Goal: Task Accomplishment & Management: Manage account settings

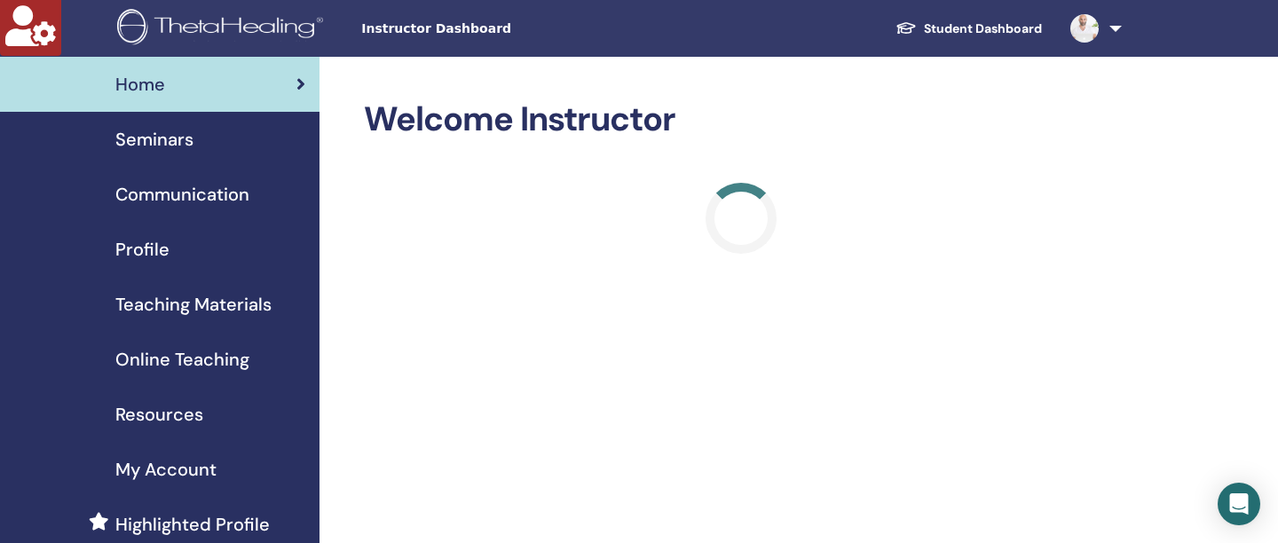
click at [117, 140] on span "Seminars" at bounding box center [154, 139] width 78 height 27
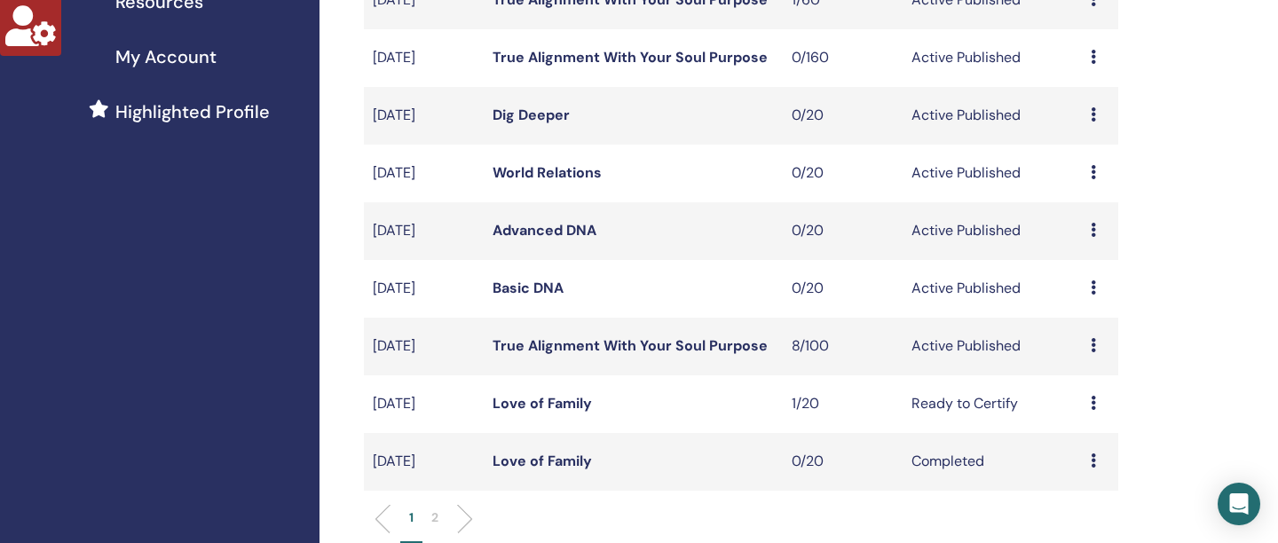
scroll to position [425, 0]
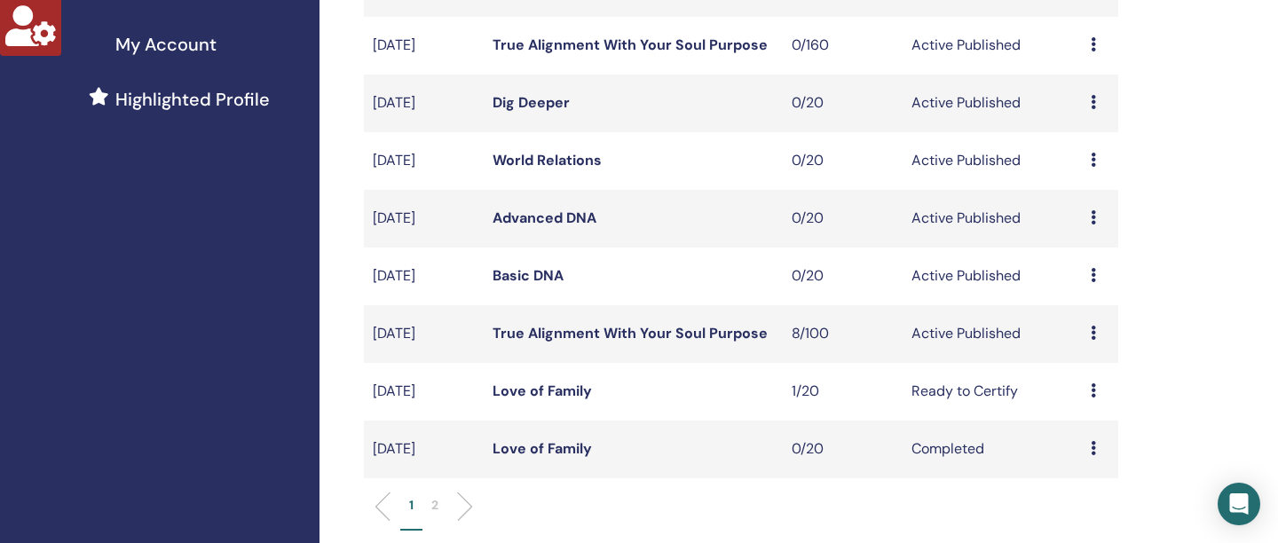
click at [588, 336] on link "True Alignment With Your Soul Purpose" at bounding box center [630, 333] width 275 height 19
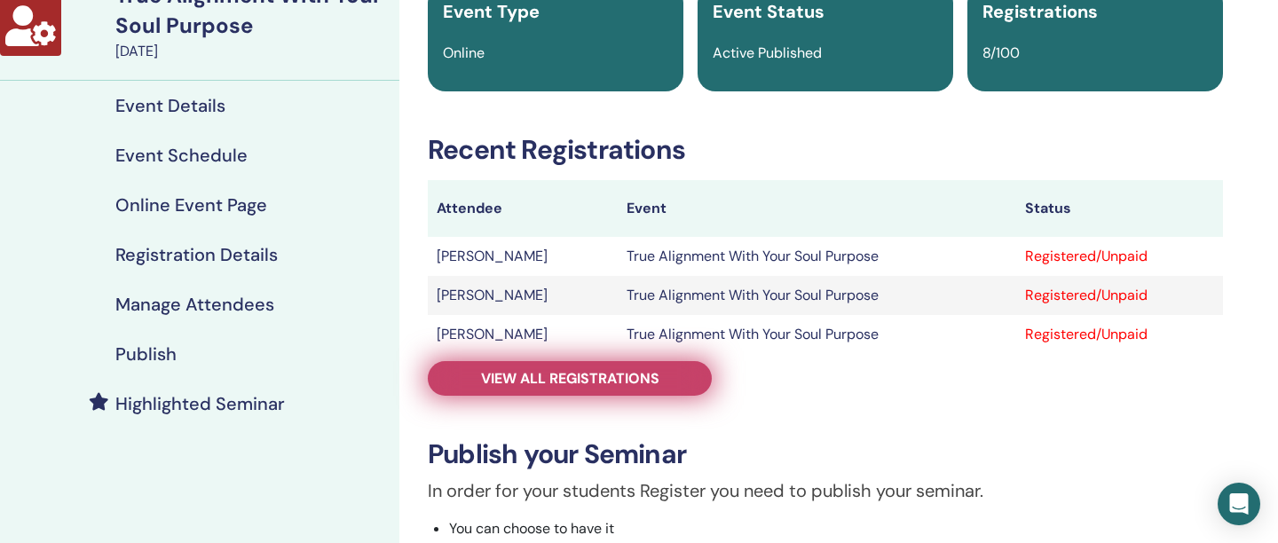
scroll to position [200, 0]
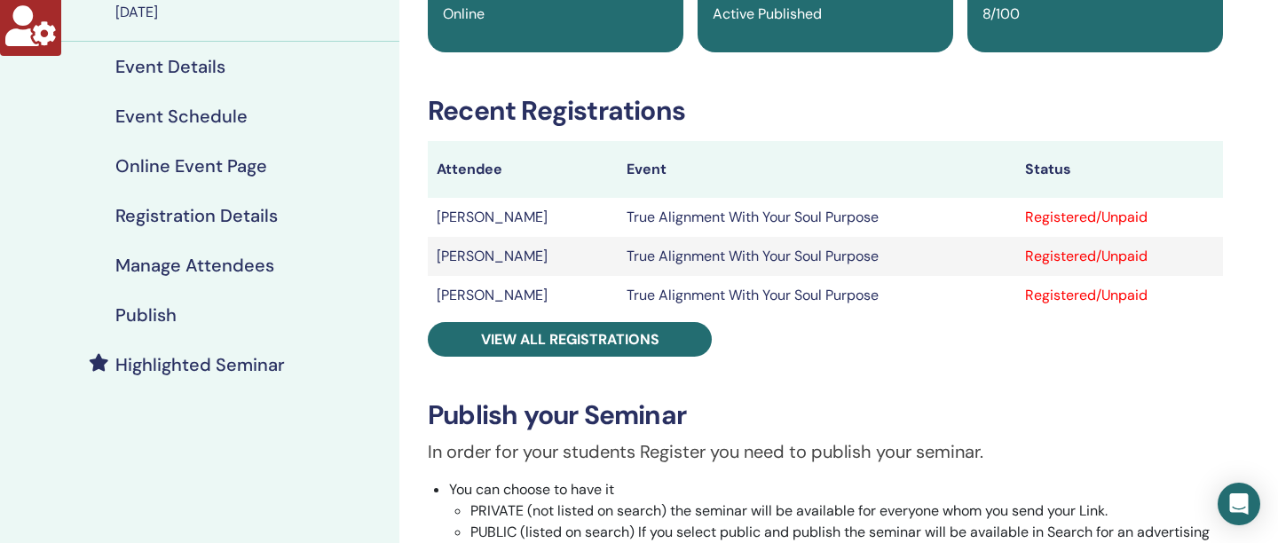
click at [172, 272] on h4 "Manage Attendees" at bounding box center [194, 265] width 159 height 21
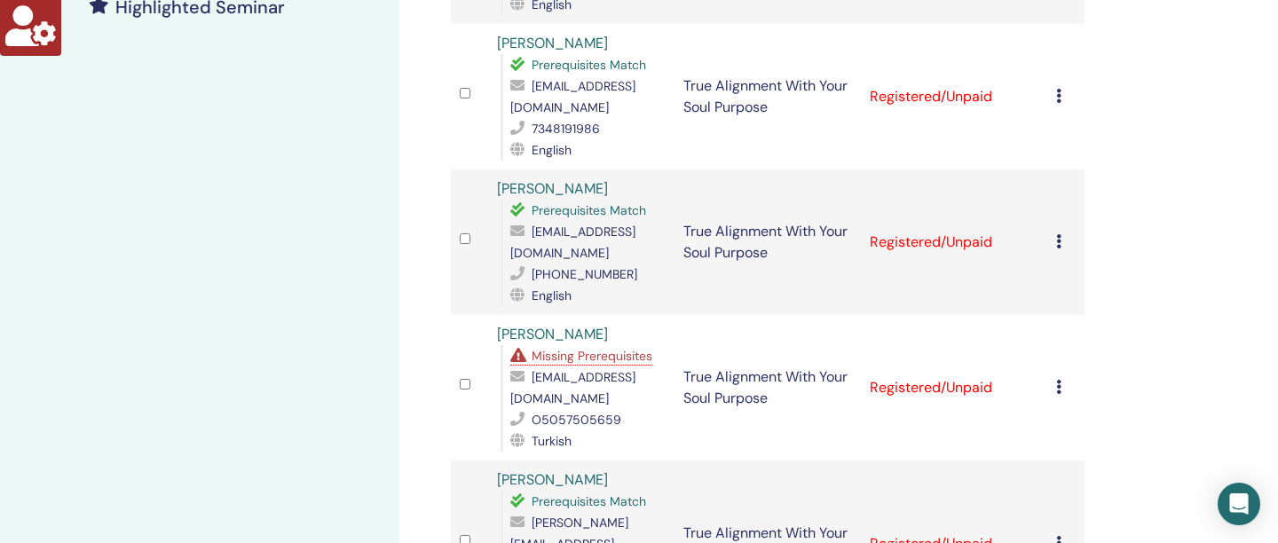
scroll to position [566, 0]
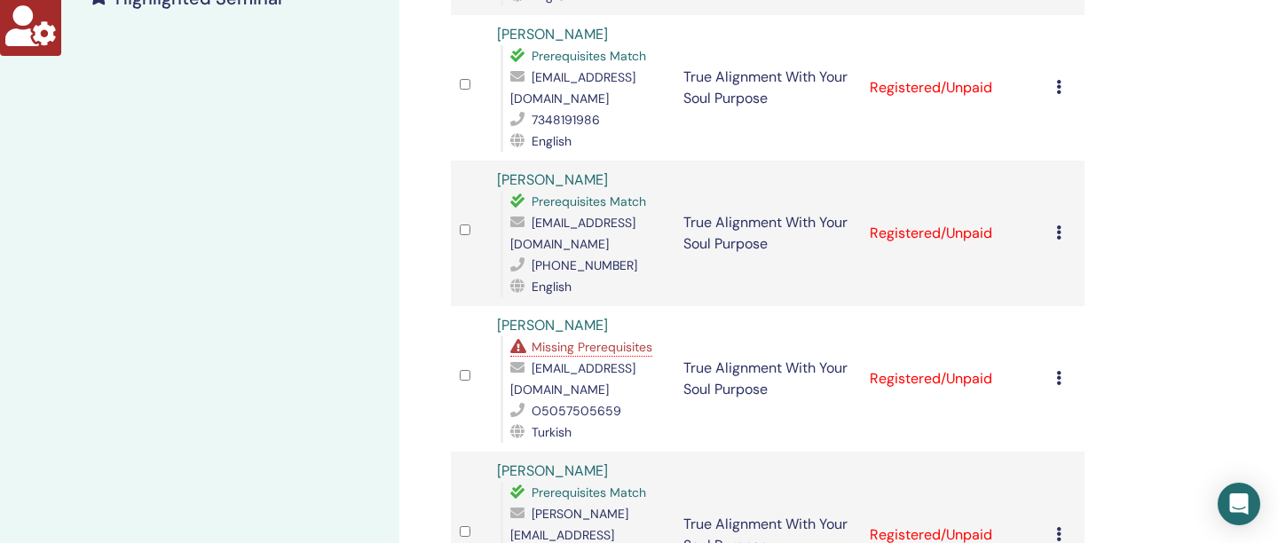
click at [515, 339] on icon at bounding box center [520, 346] width 21 height 14
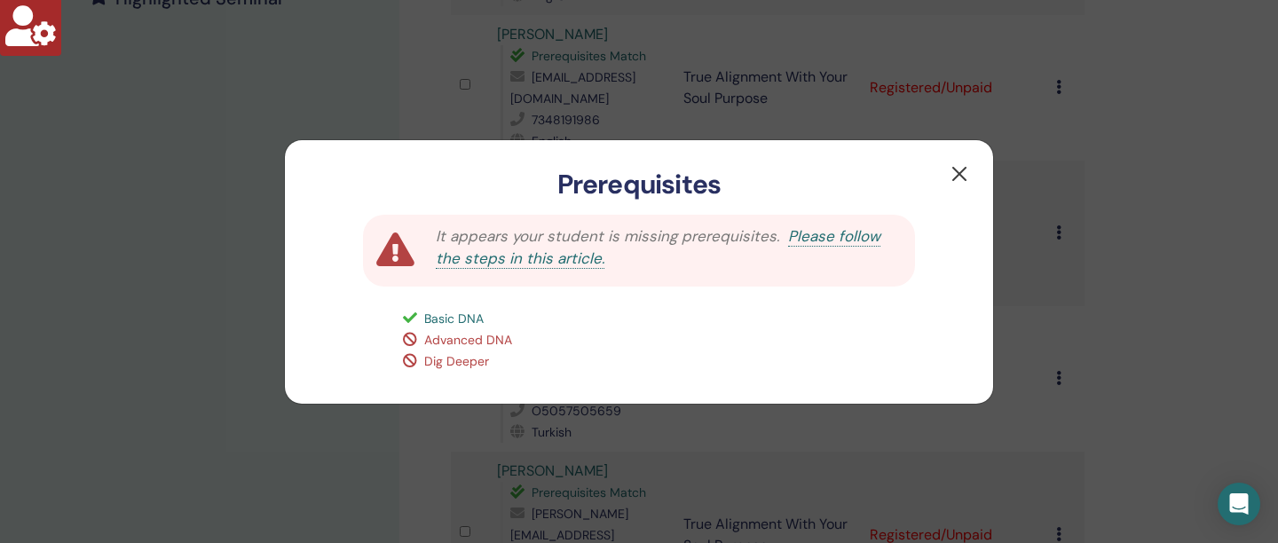
click at [965, 178] on button "button" at bounding box center [959, 174] width 28 height 28
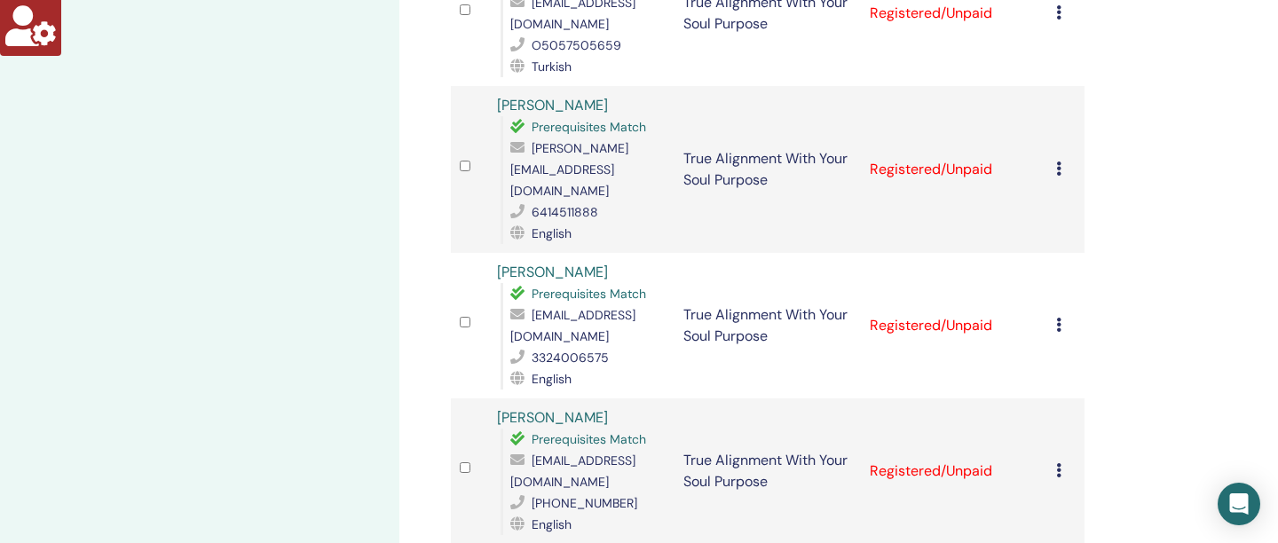
scroll to position [938, 0]
